Goal: Check status: Check status

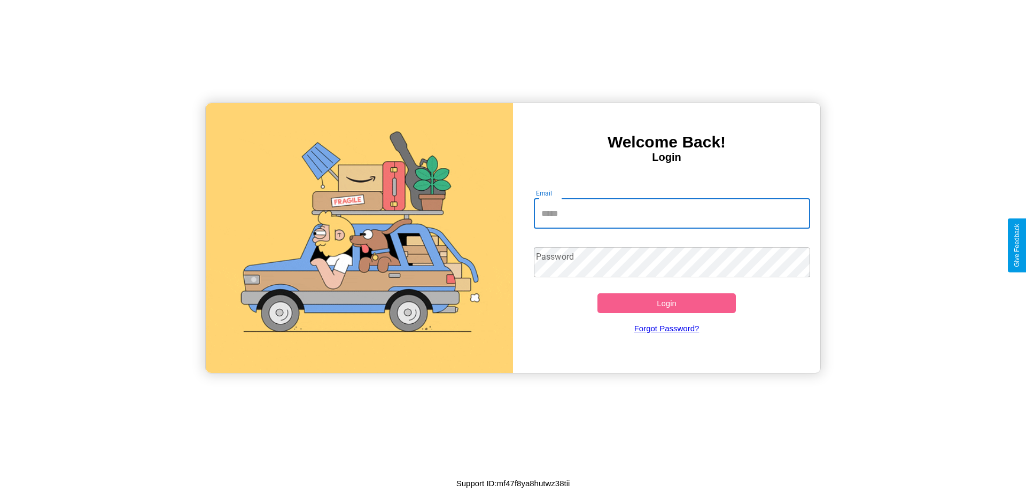
click at [672, 213] on input "Email" at bounding box center [672, 214] width 277 height 30
type input "**********"
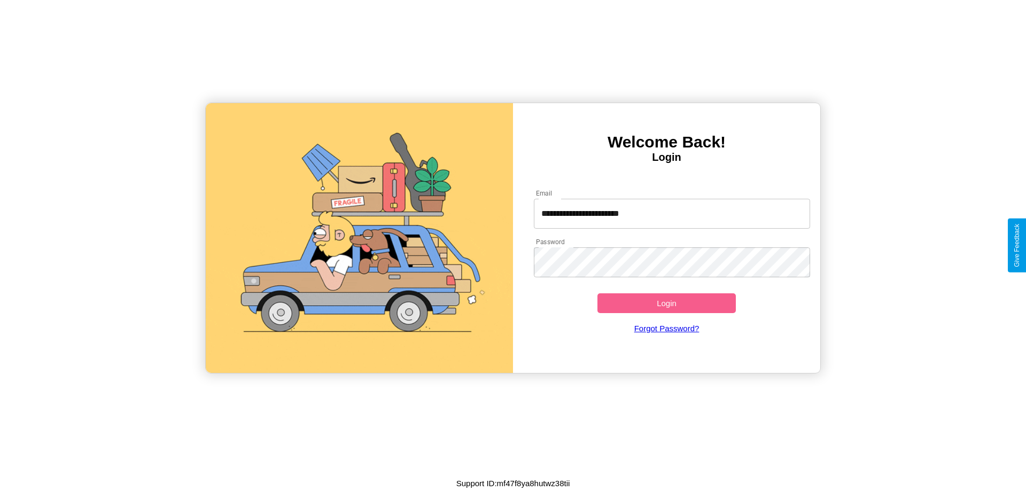
click at [666, 303] on button "Login" at bounding box center [666, 303] width 138 height 20
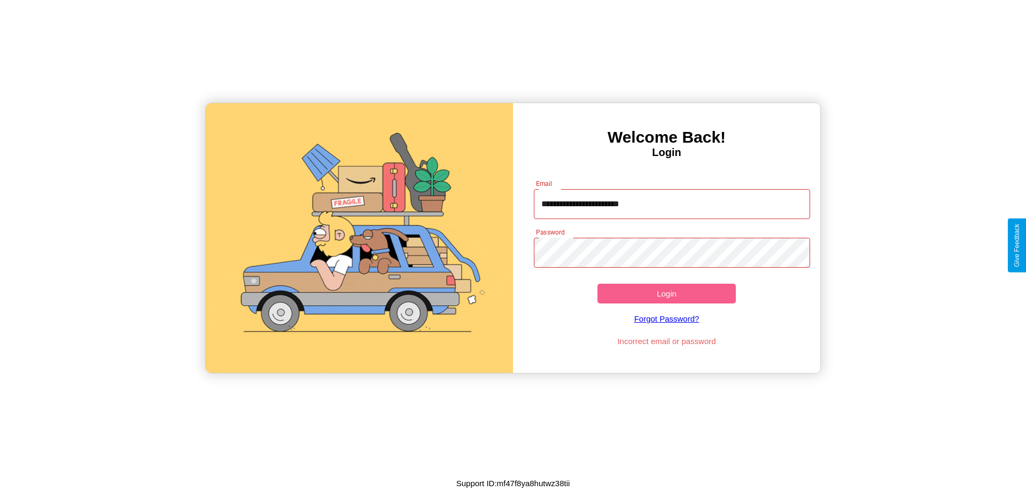
click at [666, 293] on button "Login" at bounding box center [666, 294] width 138 height 20
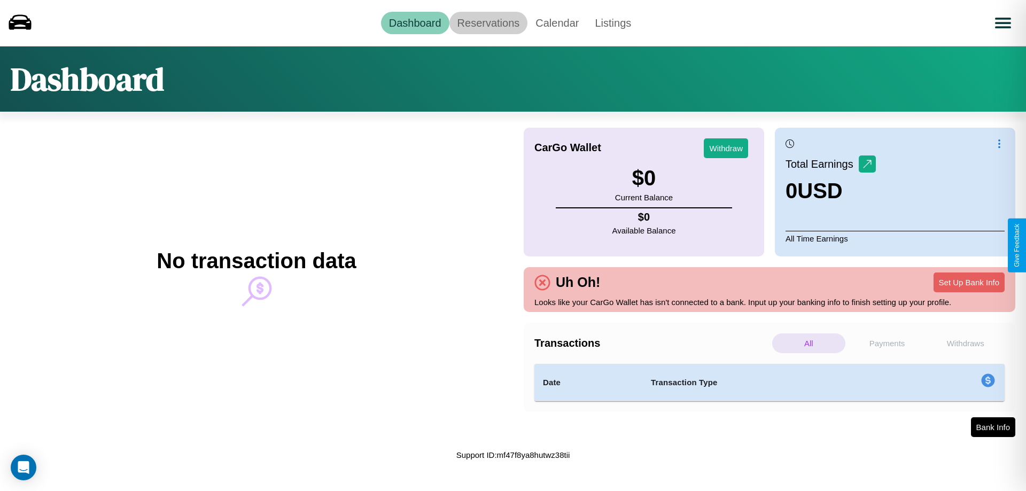
click at [488, 22] on link "Reservations" at bounding box center [488, 23] width 79 height 22
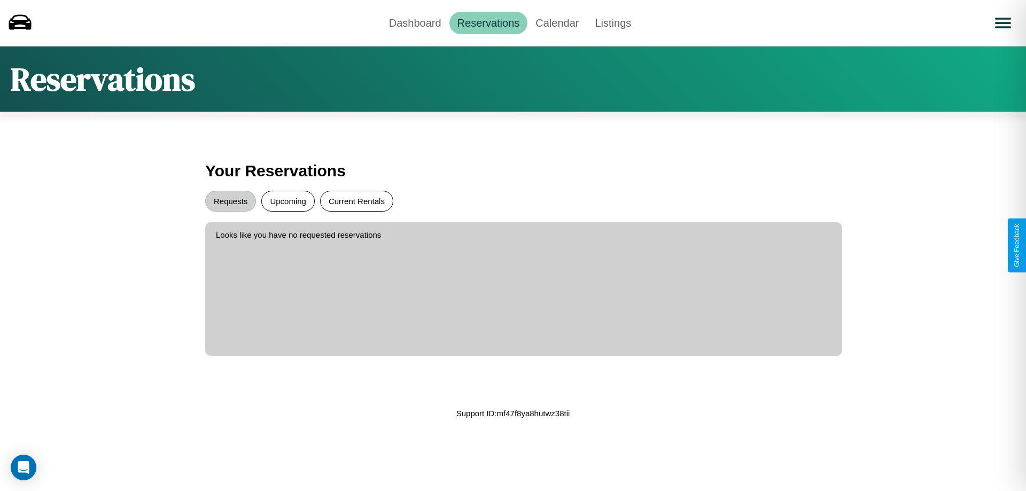
click at [356, 201] on button "Current Rentals" at bounding box center [356, 201] width 73 height 21
click at [230, 201] on button "Requests" at bounding box center [230, 201] width 51 height 21
click at [288, 201] on button "Upcoming" at bounding box center [287, 201] width 53 height 21
click at [415, 22] on link "Dashboard" at bounding box center [415, 23] width 68 height 22
